Goal: Information Seeking & Learning: Get advice/opinions

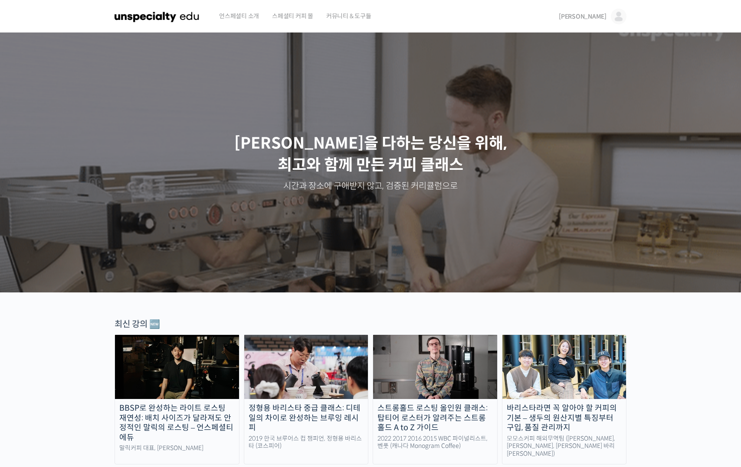
click at [602, 22] on link "[PERSON_NAME]" at bounding box center [592, 16] width 68 height 33
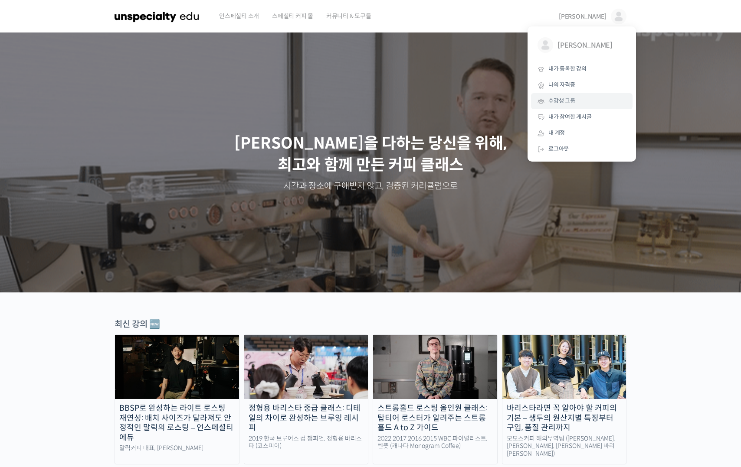
click at [558, 99] on span "수강생 그룹" at bounding box center [561, 100] width 27 height 7
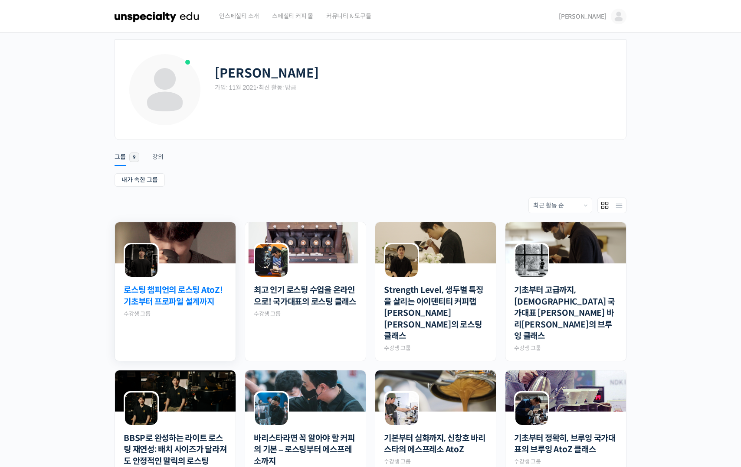
click at [177, 298] on link "로스팅 챔피언의 로스팅 AtoZ! 기초부터 프로파일 설계까지" at bounding box center [175, 296] width 103 height 23
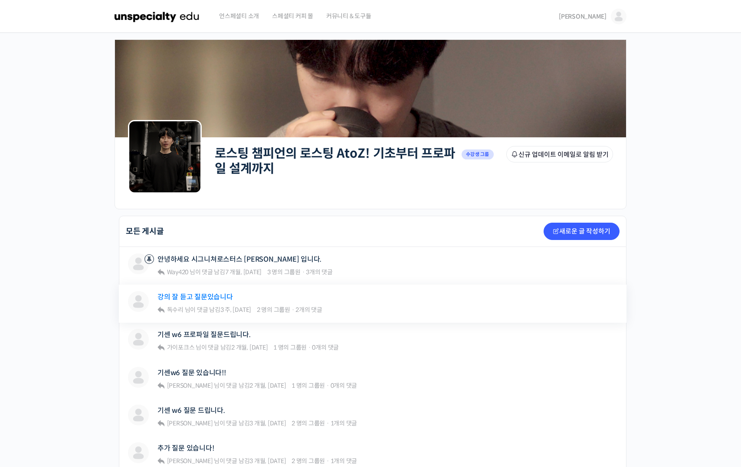
click at [211, 299] on link "강의 잘 듣고 질문있습니다" at bounding box center [194, 297] width 75 height 8
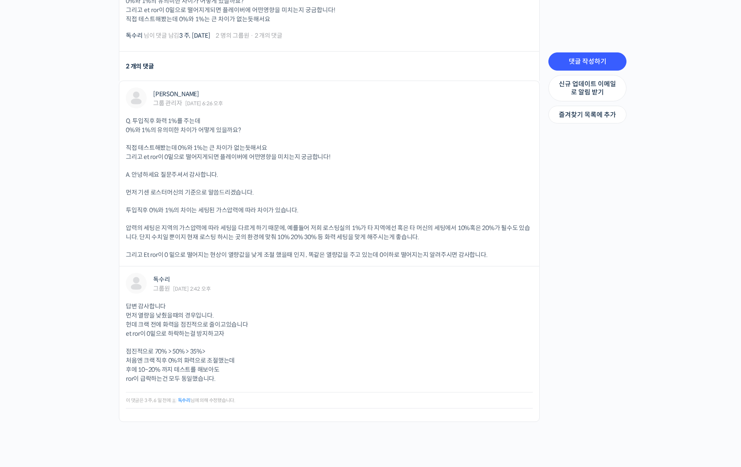
scroll to position [273, 0]
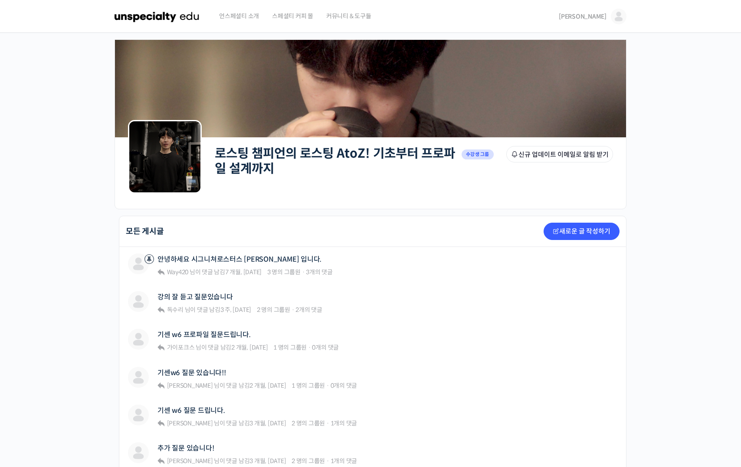
click at [605, 11] on link "[PERSON_NAME]" at bounding box center [592, 16] width 68 height 33
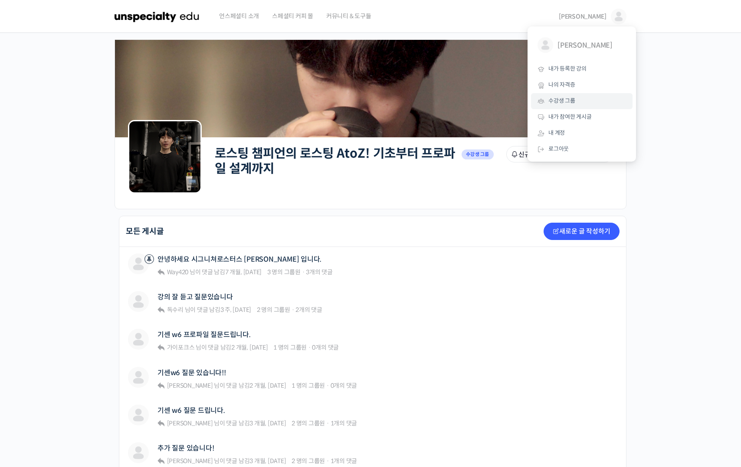
click at [565, 94] on link "수강생 그룹" at bounding box center [581, 101] width 101 height 16
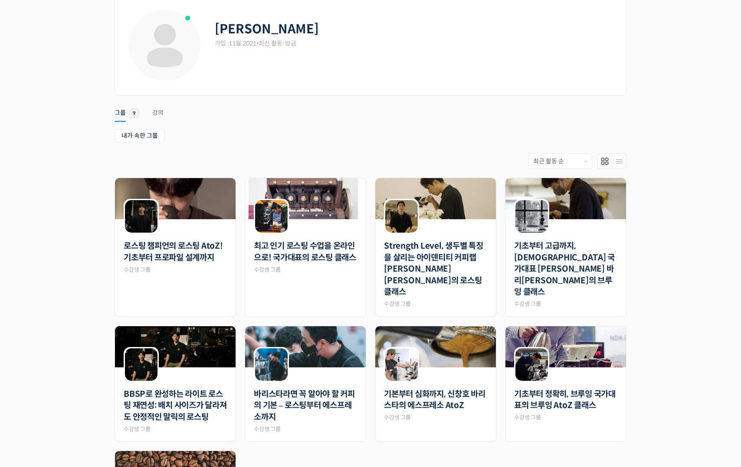
scroll to position [57, 0]
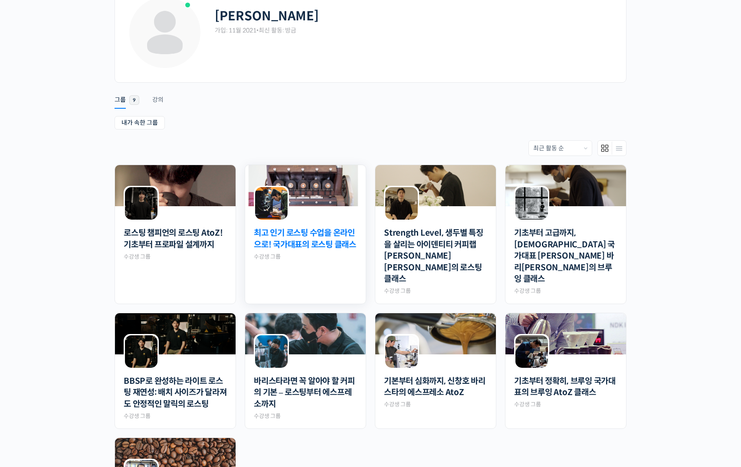
click at [292, 241] on link "최고 인기 로스팅 수업을 온라인으로! 국가대표의 로스팅 클래스" at bounding box center [305, 239] width 103 height 23
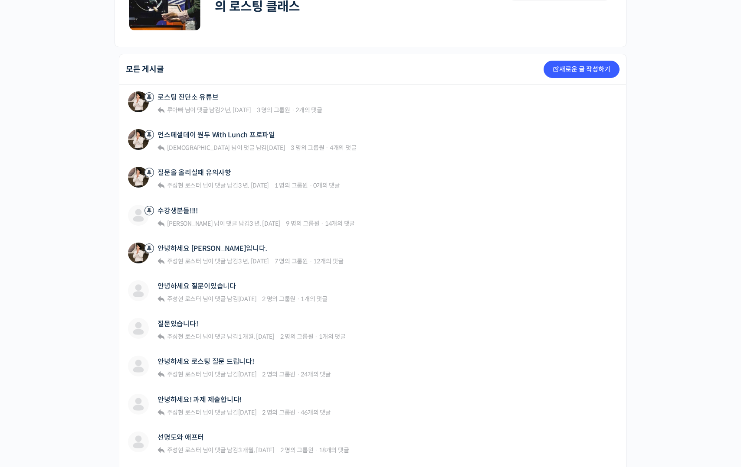
scroll to position [183, 0]
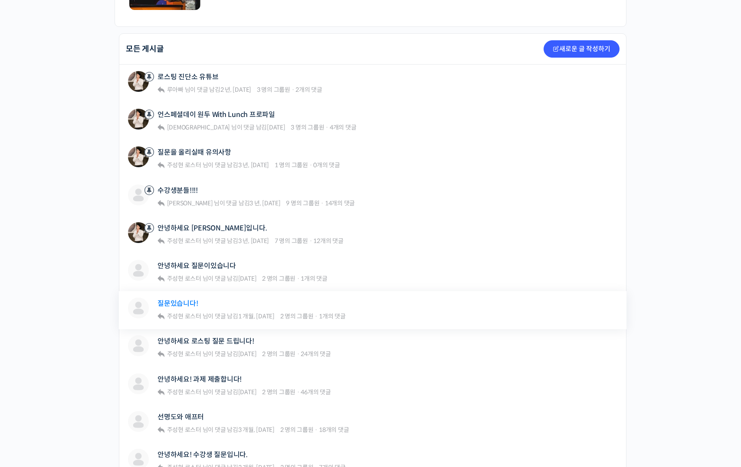
click at [181, 301] on link "질문있습니다!" at bounding box center [177, 304] width 40 height 8
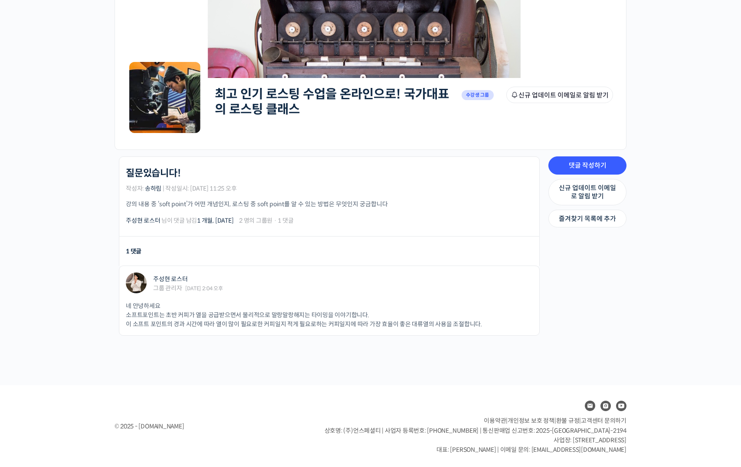
scroll to position [60, 0]
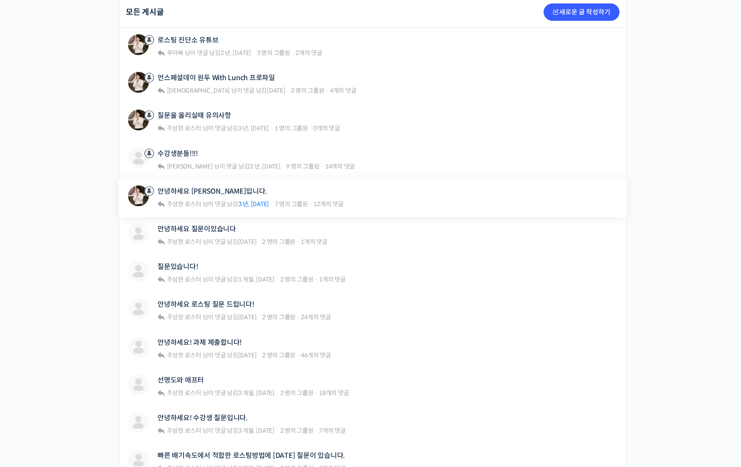
scroll to position [220, 0]
click at [183, 271] on div "질문있습니다!" at bounding box center [251, 267] width 188 height 12
click at [185, 267] on link "질문있습니다!" at bounding box center [177, 266] width 40 height 8
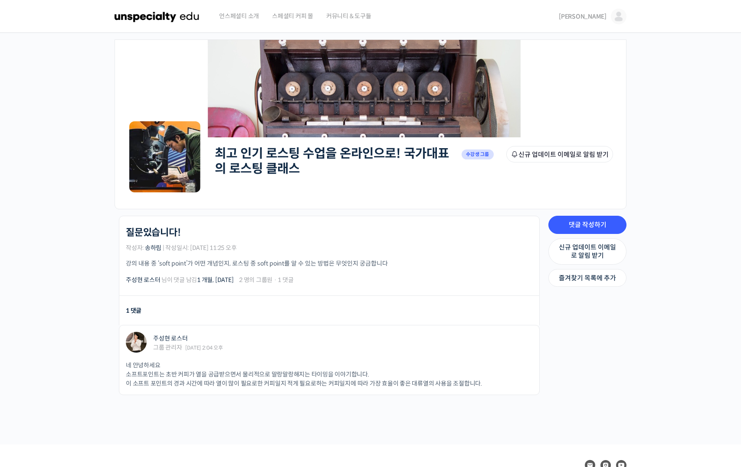
scroll to position [60, 0]
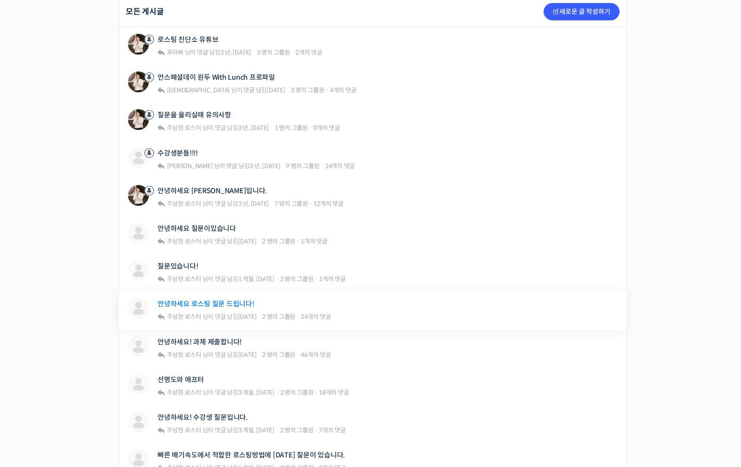
click at [220, 307] on link "안녕하세요 로스팅 질문 드립니다!" at bounding box center [205, 304] width 97 height 8
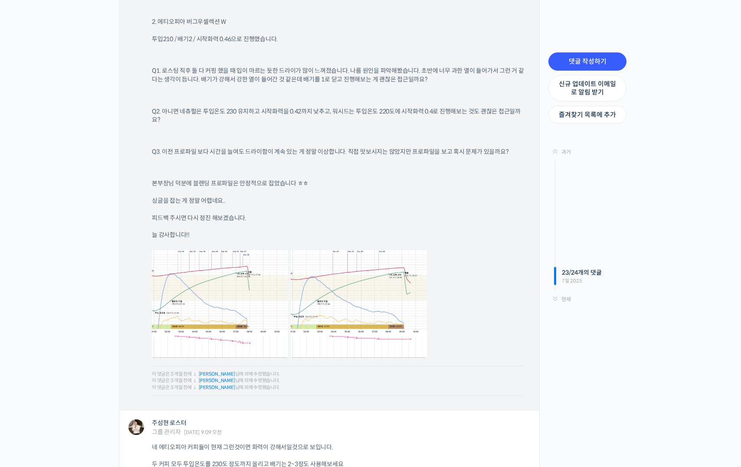
scroll to position [9685, 0]
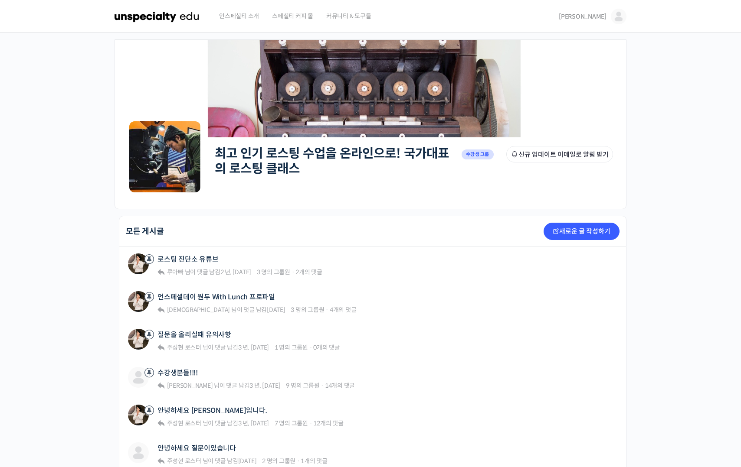
click at [597, 8] on link "[PERSON_NAME]" at bounding box center [592, 16] width 68 height 33
